Goal: Task Accomplishment & Management: Use online tool/utility

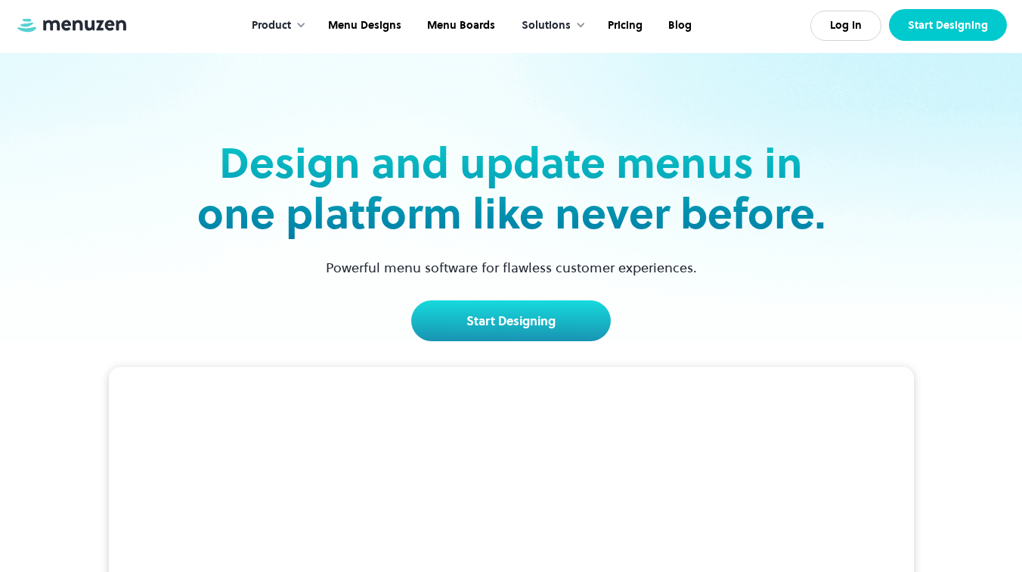
click at [928, 26] on link "Start Designing" at bounding box center [948, 25] width 118 height 32
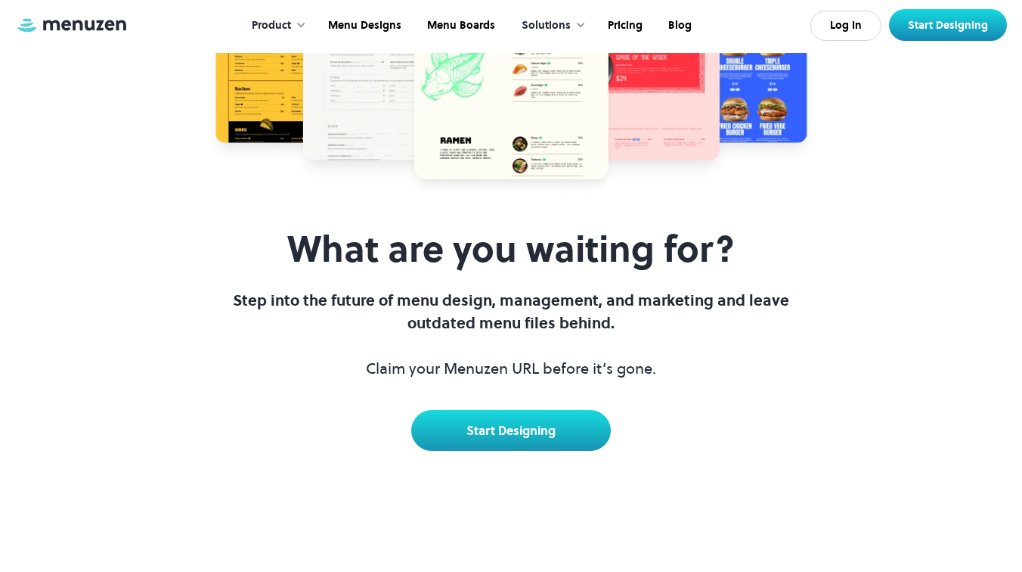
scroll to position [6055, 0]
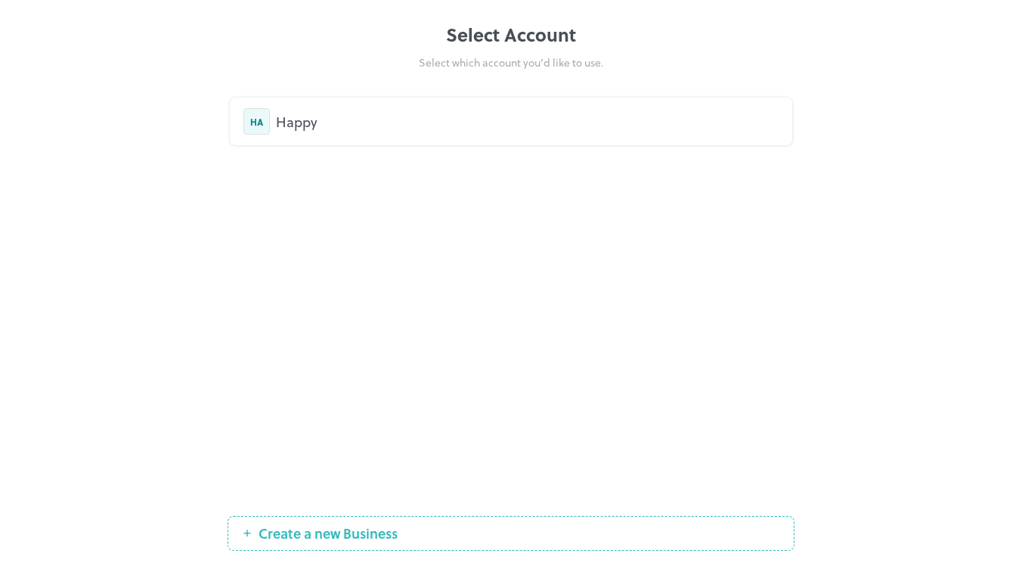
click at [547, 114] on div "Happy" at bounding box center [527, 121] width 503 height 20
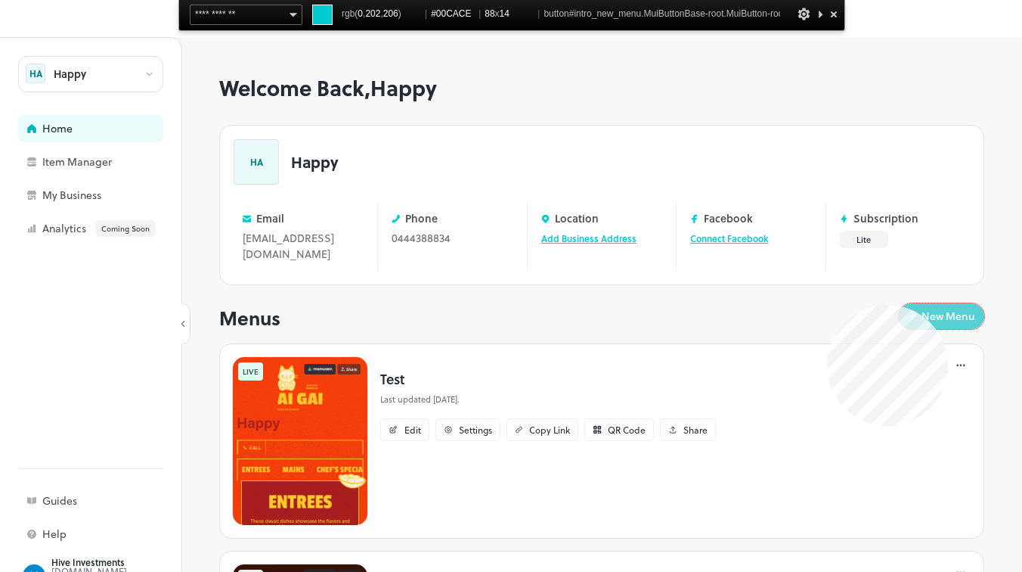
click at [948, 305] on button "New Menu" at bounding box center [941, 316] width 85 height 26
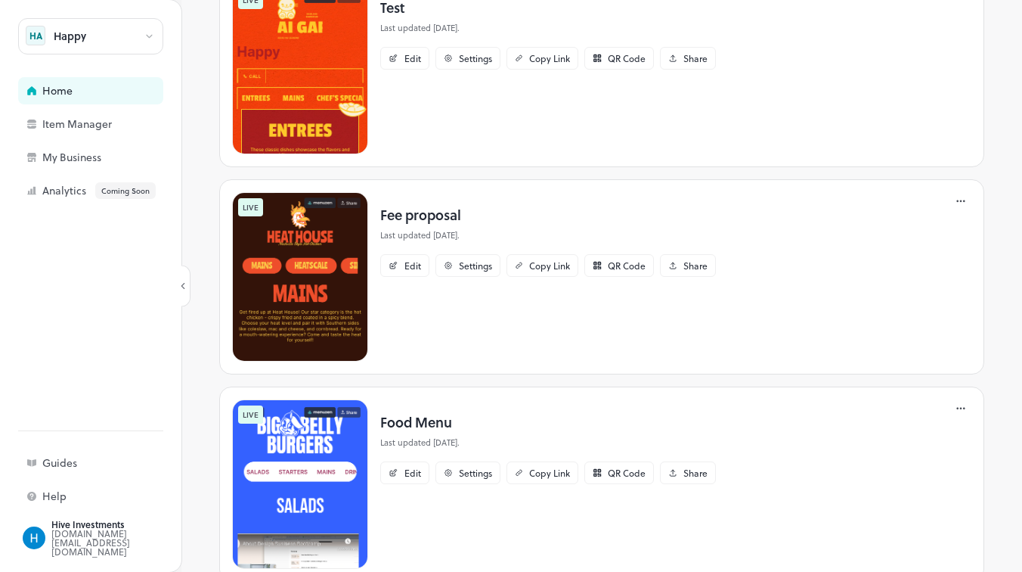
scroll to position [587, 0]
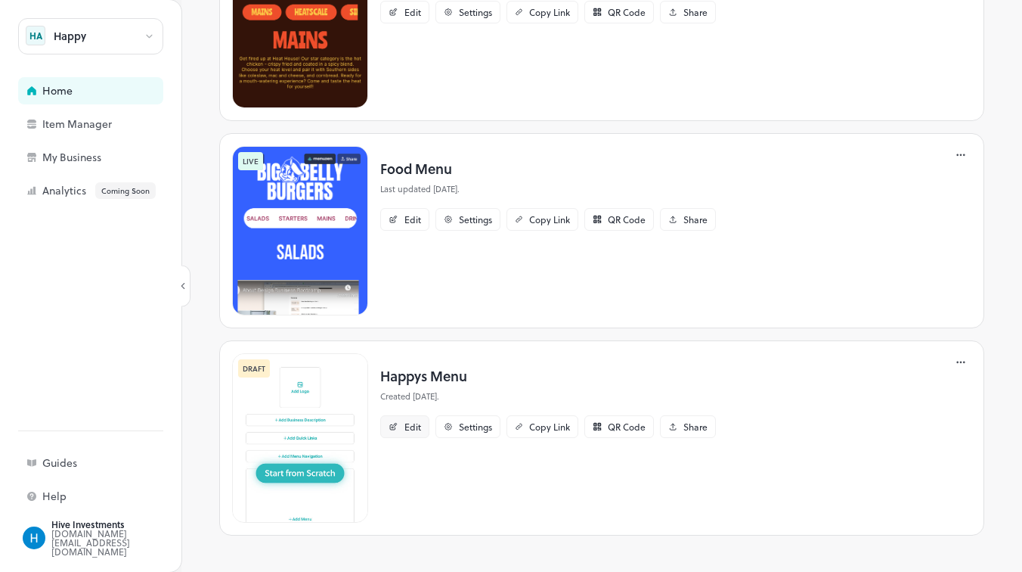
click at [414, 419] on div "Edit" at bounding box center [404, 426] width 49 height 23
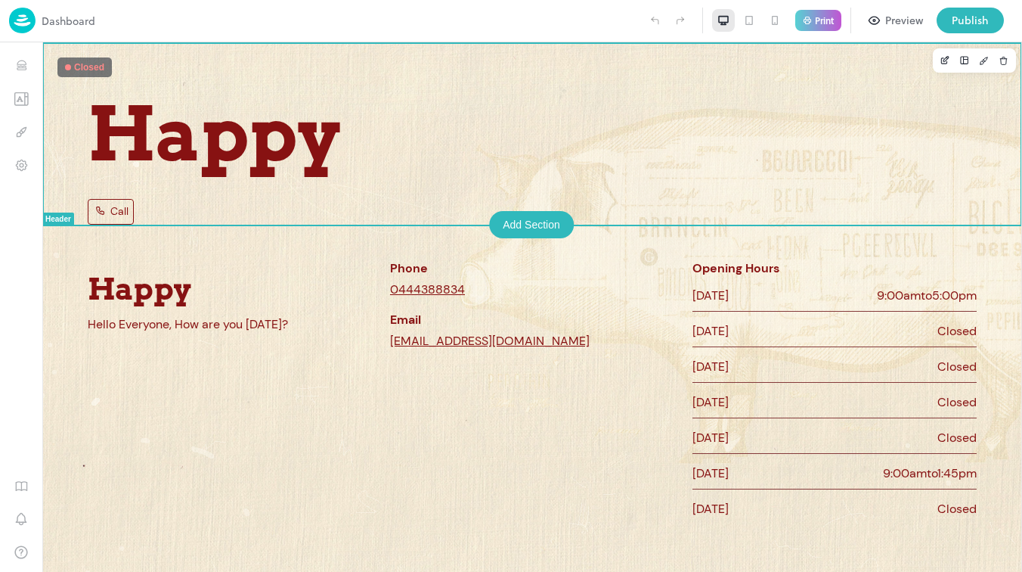
click at [819, 67] on div "Happy Call" at bounding box center [532, 133] width 980 height 182
